Goal: Task Accomplishment & Management: Manage account settings

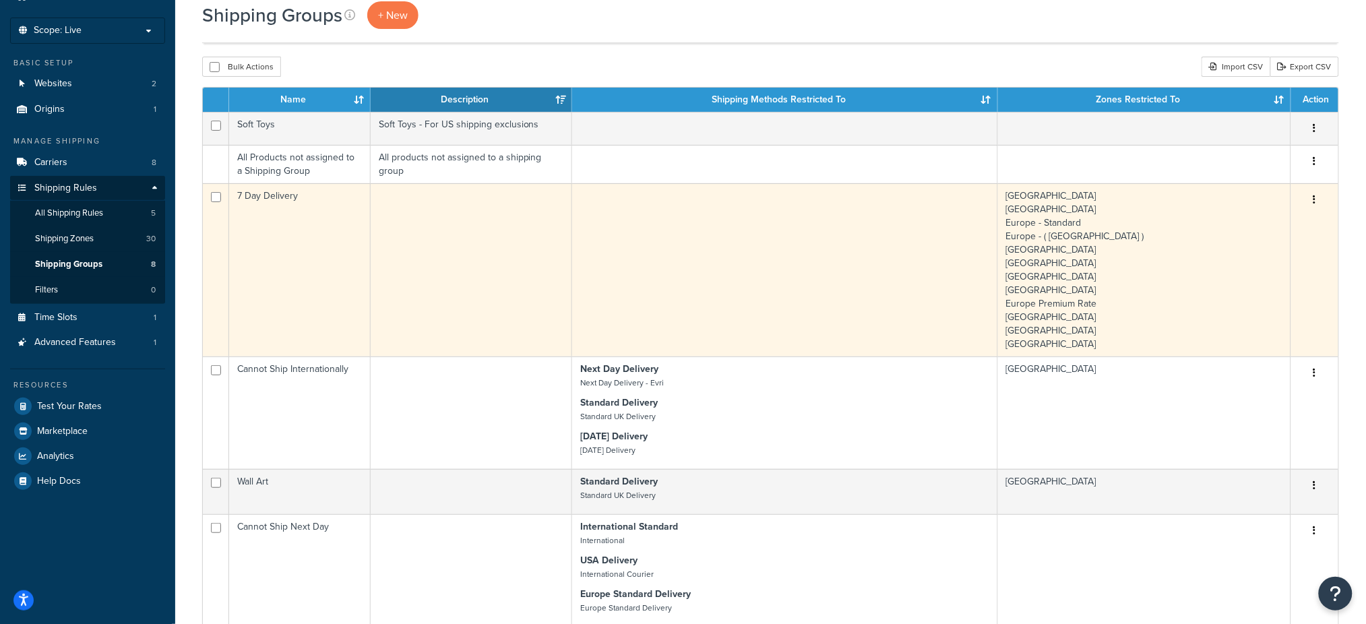
scroll to position [90, 0]
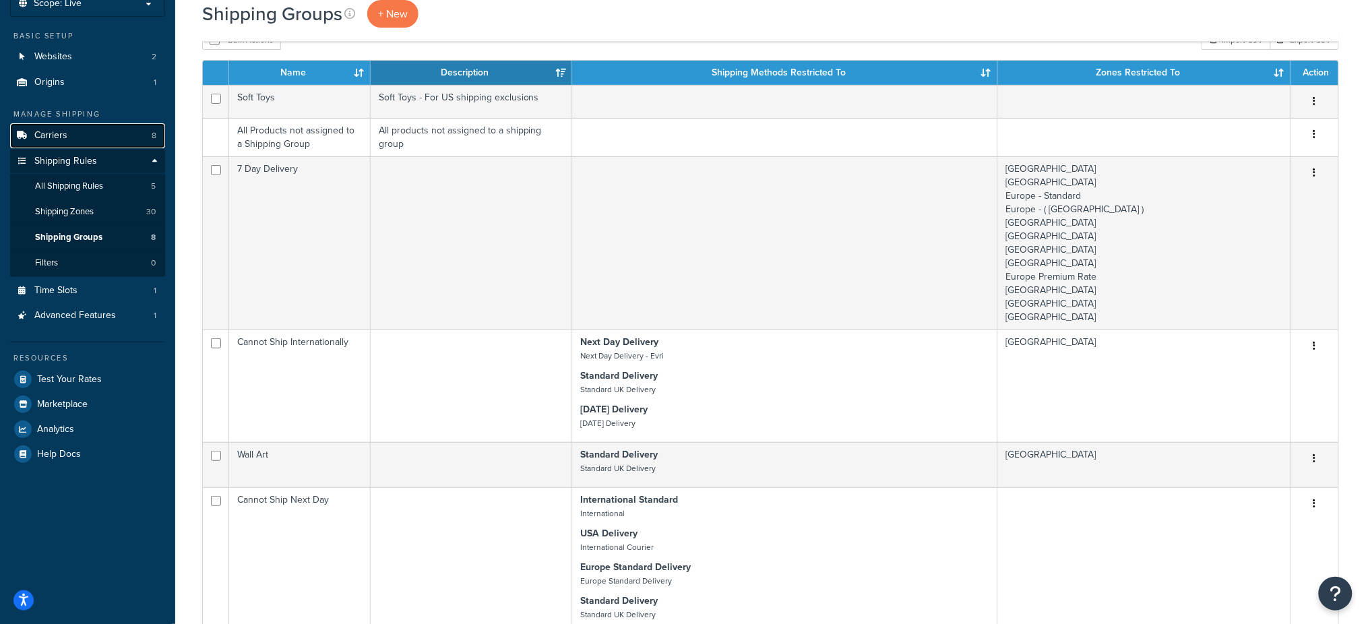
click at [100, 129] on link "Carriers 8" at bounding box center [87, 135] width 155 height 25
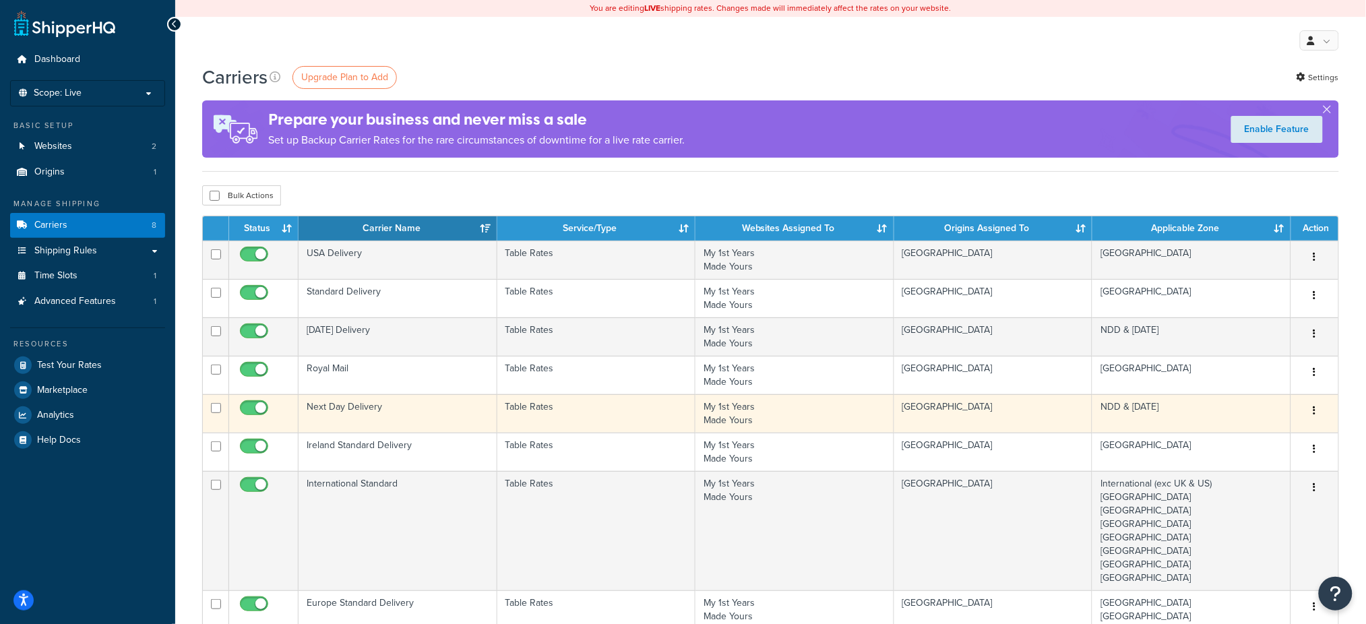
click at [438, 410] on td "Next Day Delivery" at bounding box center [397, 413] width 199 height 38
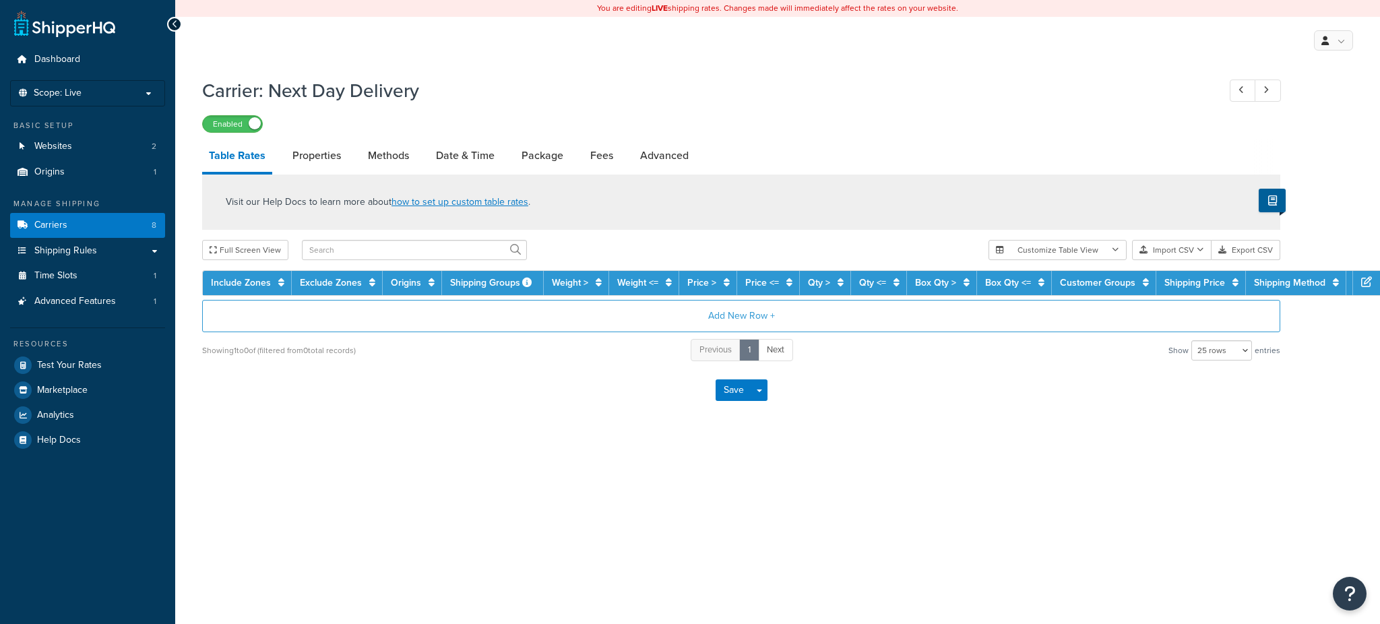
select select "25"
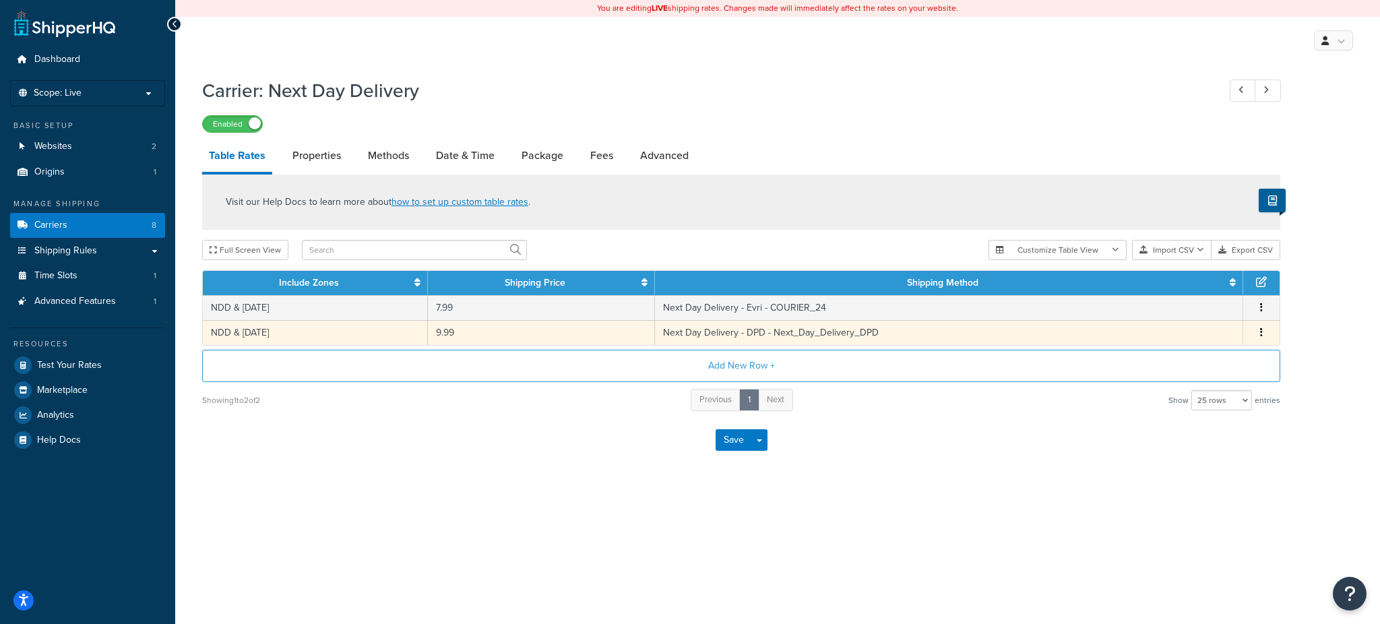
click at [1261, 331] on icon "button" at bounding box center [1261, 331] width 3 height 9
click at [1215, 356] on div "Delete" at bounding box center [1193, 361] width 96 height 28
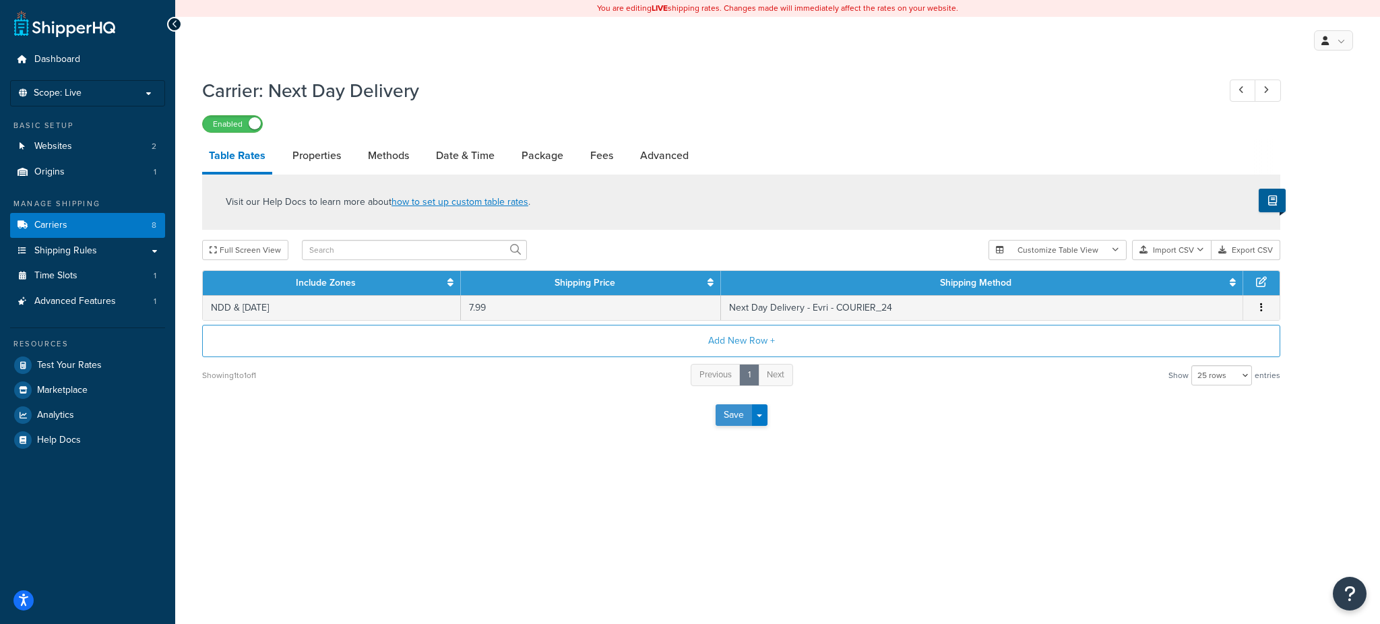
click at [737, 410] on button "Save" at bounding box center [733, 415] width 36 height 22
